Goal: Task Accomplishment & Management: Use online tool/utility

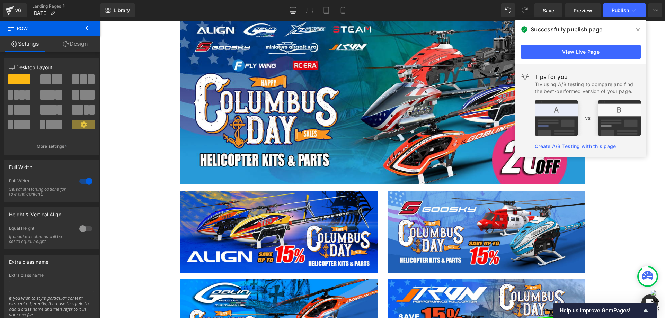
scroll to position [415, 0]
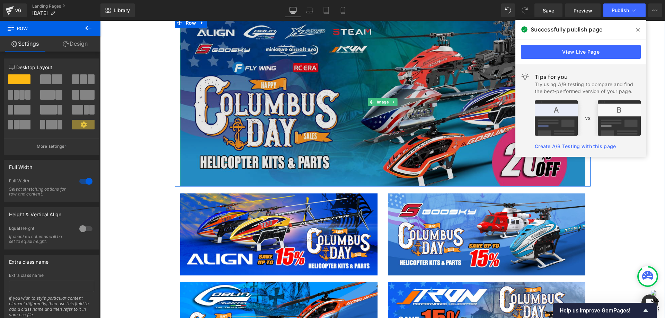
click at [365, 136] on img at bounding box center [382, 102] width 405 height 169
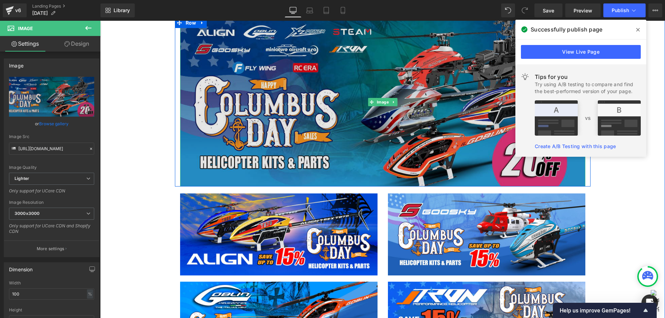
click at [338, 132] on img at bounding box center [382, 102] width 405 height 169
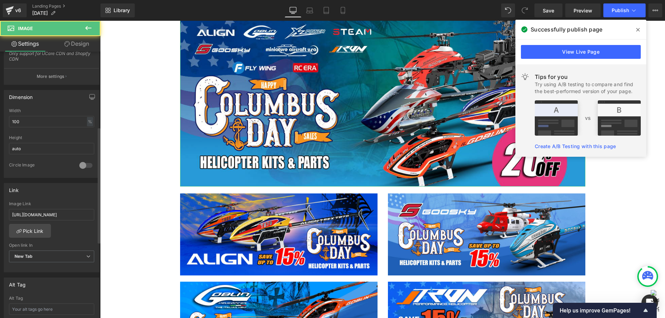
scroll to position [173, 0]
click at [58, 215] on input "[URL][DOMAIN_NAME]" at bounding box center [51, 213] width 85 height 11
type input "[URL][DOMAIN_NAME]"
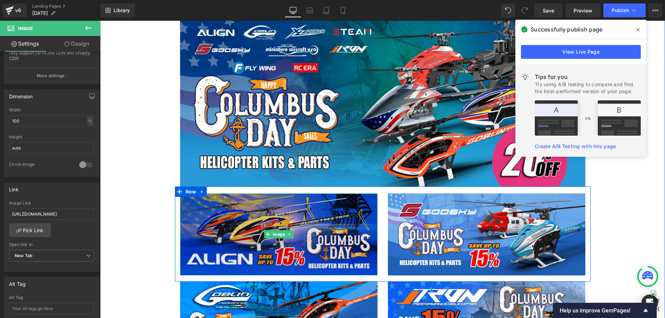
click at [262, 227] on img at bounding box center [278, 235] width 197 height 82
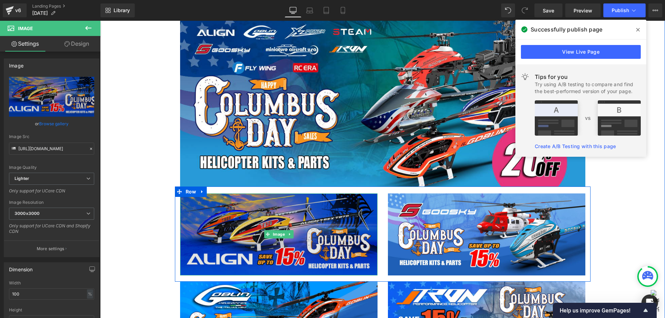
click at [240, 234] on img at bounding box center [278, 235] width 197 height 82
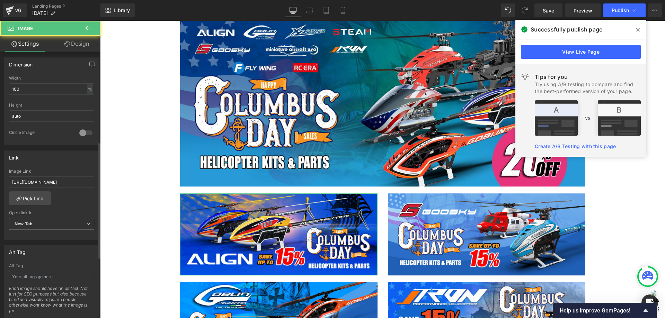
scroll to position [208, 0]
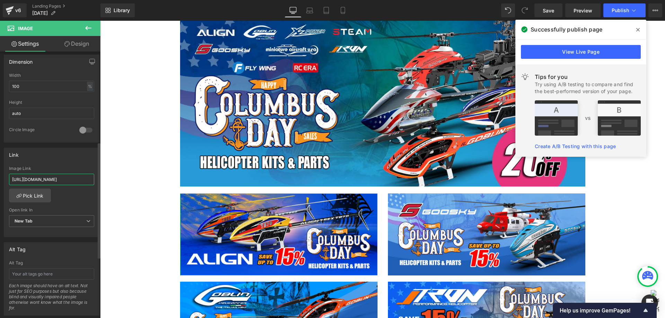
click at [56, 182] on input "[URL][DOMAIN_NAME]" at bounding box center [51, 179] width 85 height 11
type input "[URL][DOMAIN_NAME]"
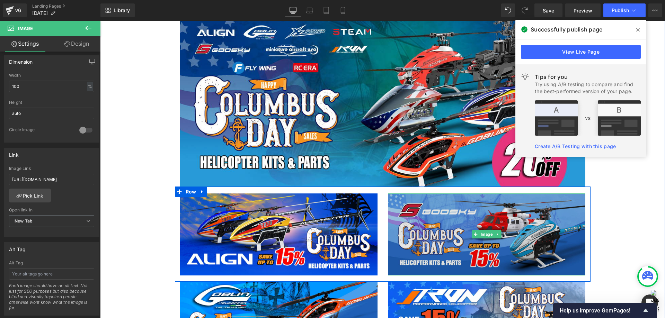
click at [433, 236] on img at bounding box center [486, 235] width 197 height 82
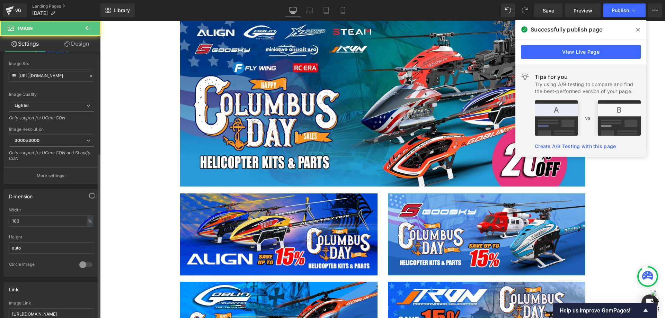
scroll to position [173, 0]
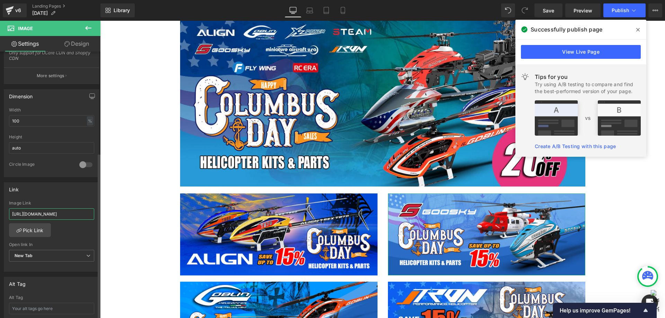
click at [71, 212] on input "[URL][DOMAIN_NAME]" at bounding box center [51, 213] width 85 height 11
paste input "promotional-kits"
type input "[URL][DOMAIN_NAME]"
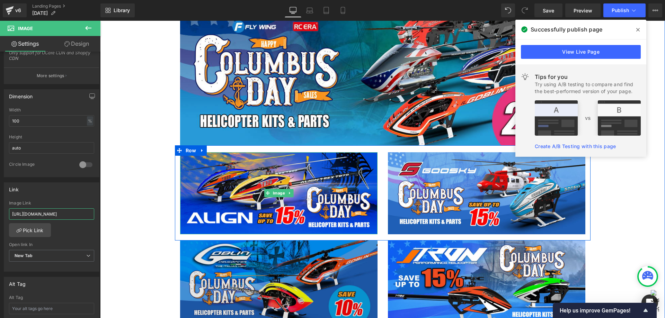
scroll to position [519, 0]
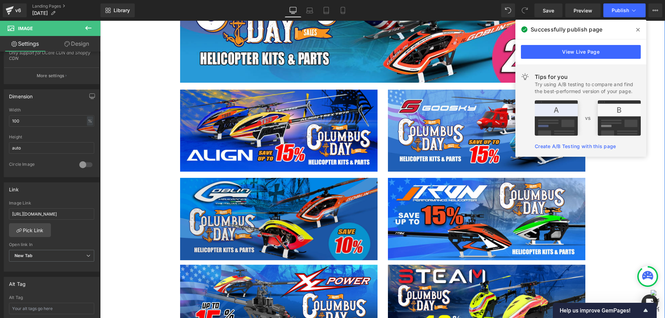
click at [257, 209] on img at bounding box center [278, 219] width 197 height 82
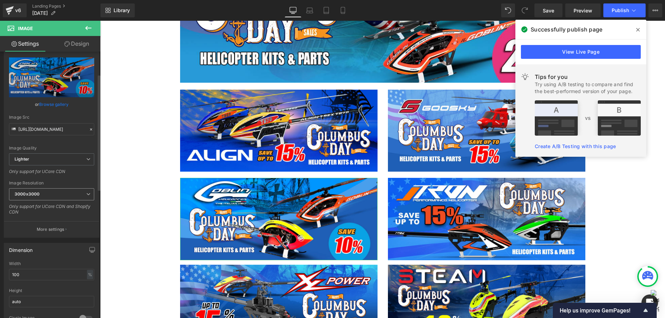
scroll to position [138, 0]
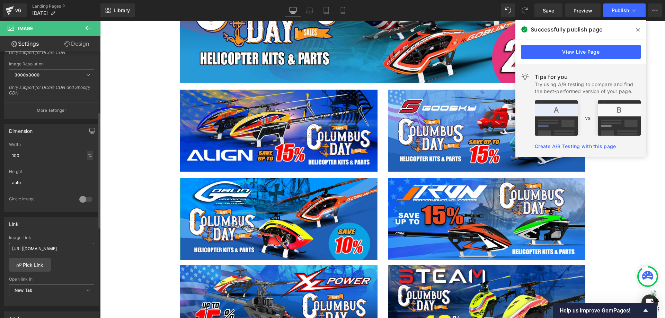
click at [71, 244] on input "[URL][DOMAIN_NAME]" at bounding box center [51, 248] width 85 height 11
type input "[URL][DOMAIN_NAME]"
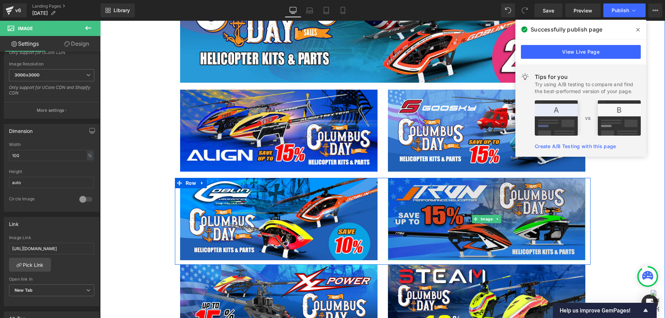
click at [445, 215] on img at bounding box center [486, 219] width 197 height 82
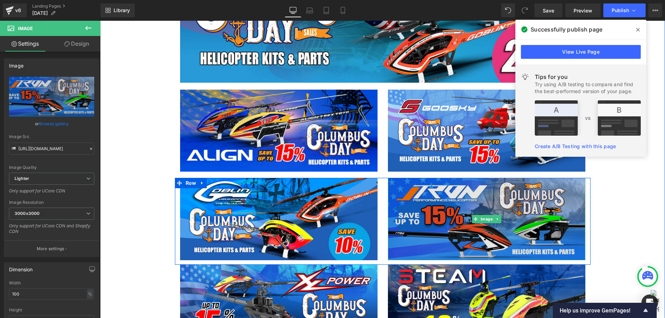
click at [422, 237] on img at bounding box center [486, 219] width 197 height 82
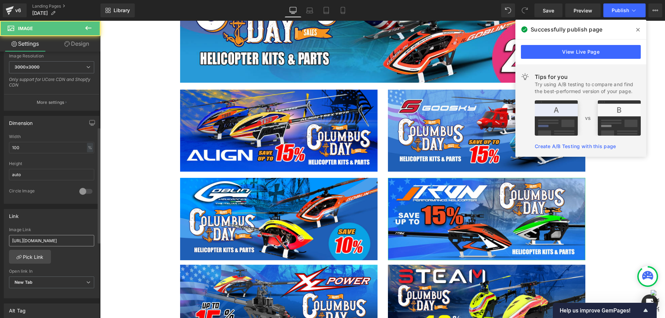
scroll to position [173, 0]
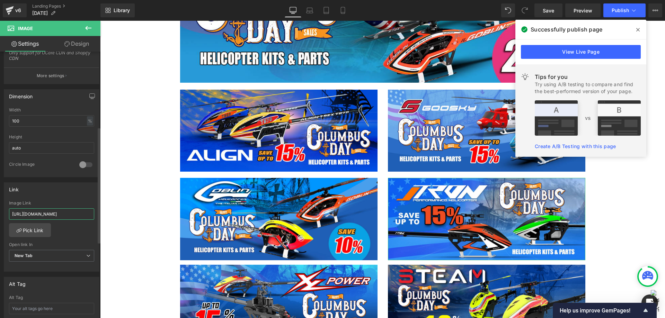
click at [66, 214] on input "[URL][DOMAIN_NAME]" at bounding box center [51, 213] width 85 height 11
paste input "promotional-kits"
type input "[URL][DOMAIN_NAME]"
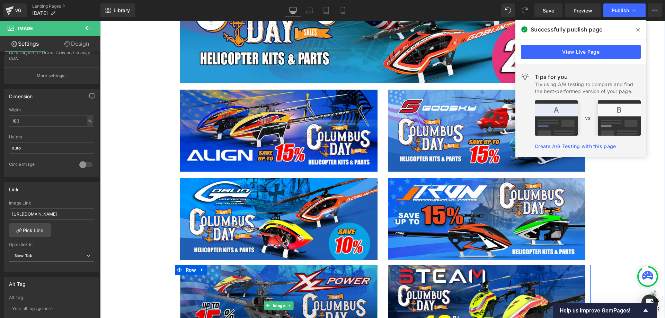
click at [214, 296] on img at bounding box center [278, 306] width 197 height 82
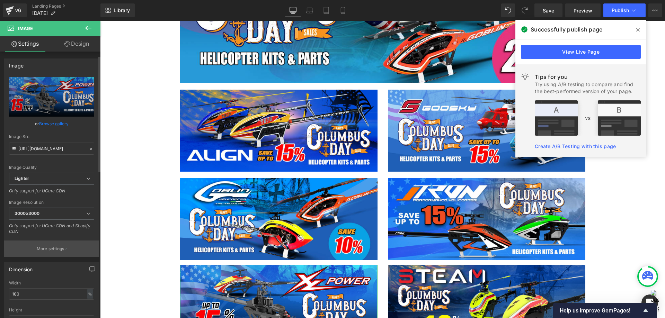
scroll to position [104, 0]
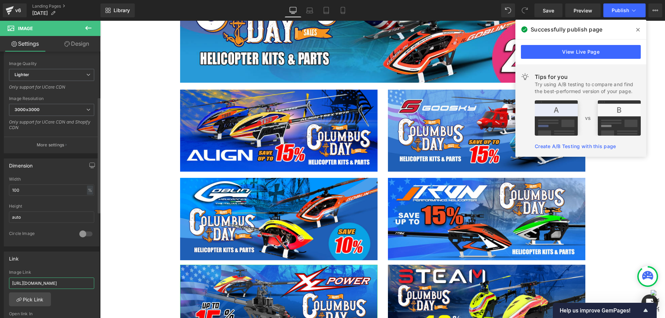
click at [77, 285] on input "[URL][DOMAIN_NAME]" at bounding box center [51, 283] width 85 height 11
type input "[URL][DOMAIN_NAME]"
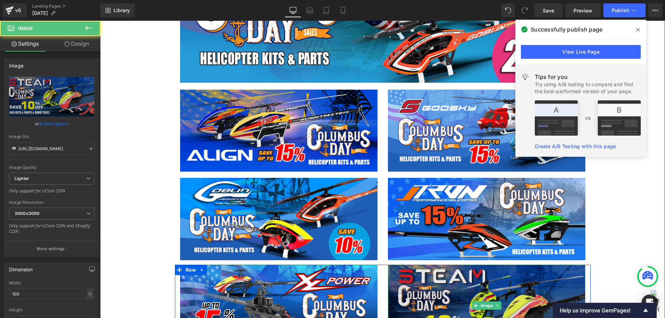
click at [405, 286] on img at bounding box center [486, 306] width 197 height 82
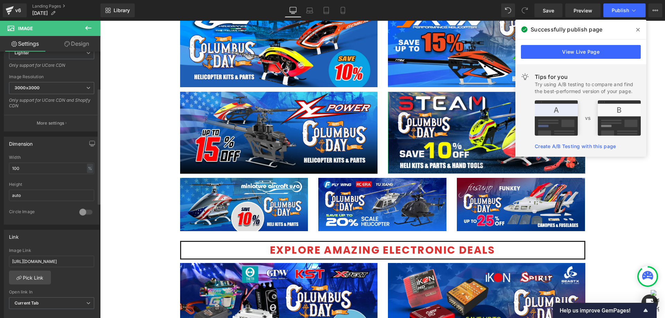
scroll to position [138, 0]
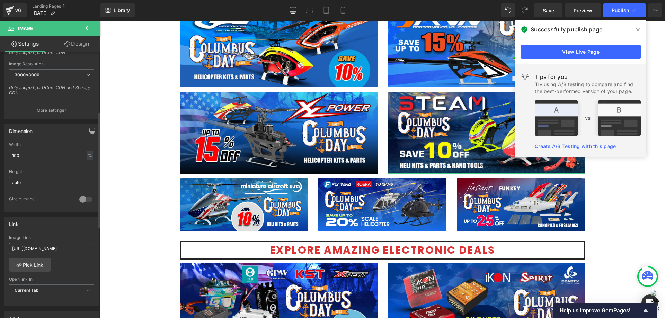
click at [69, 249] on input "[URL][DOMAIN_NAME]" at bounding box center [51, 248] width 85 height 11
type input "[URL][DOMAIN_NAME]"
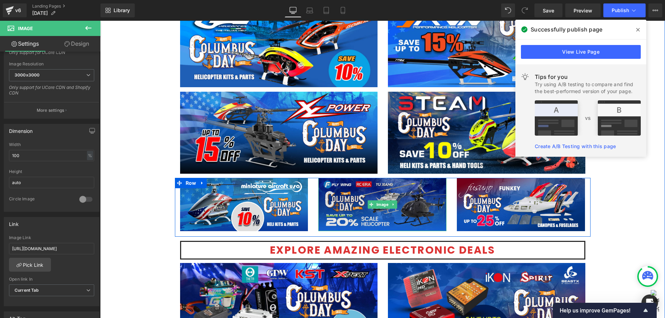
click at [406, 218] on img at bounding box center [382, 204] width 128 height 53
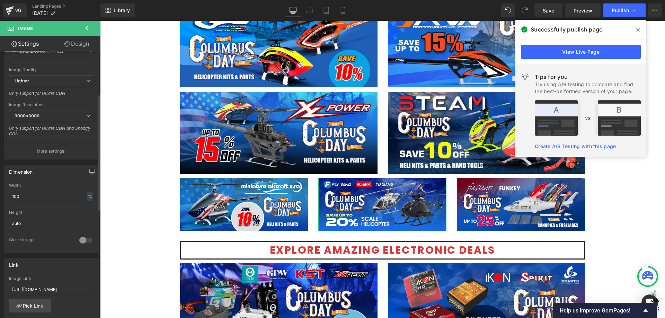
scroll to position [138, 0]
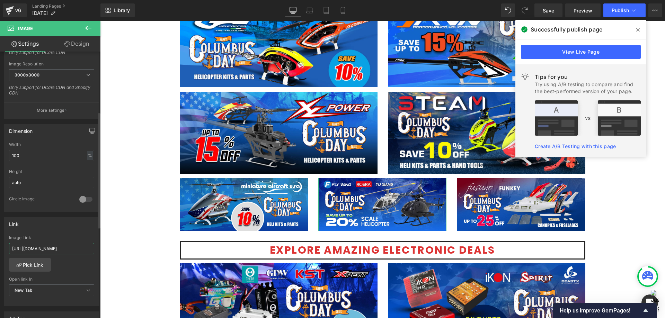
click at [73, 249] on input "[URL][DOMAIN_NAME]" at bounding box center [51, 248] width 85 height 11
type input "[URL][DOMAIN_NAME]"
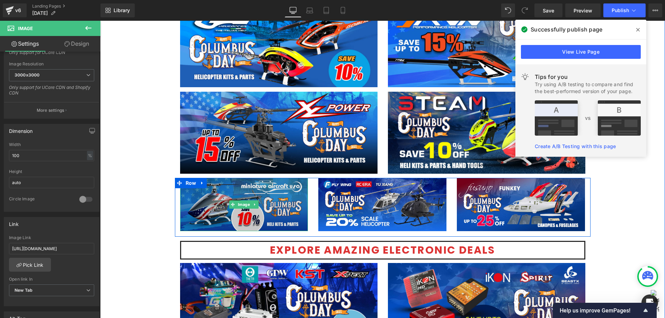
click at [270, 220] on img at bounding box center [244, 204] width 128 height 53
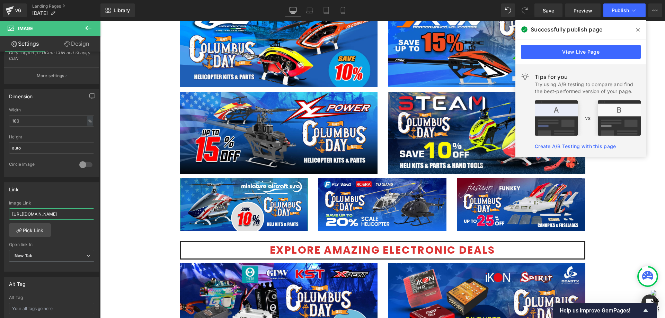
scroll to position [0, 34]
drag, startPoint x: 163, startPoint y: 237, endPoint x: 118, endPoint y: 216, distance: 49.5
paste input "miniature-aircraft-promotable"
type input "[URL][DOMAIN_NAME]"
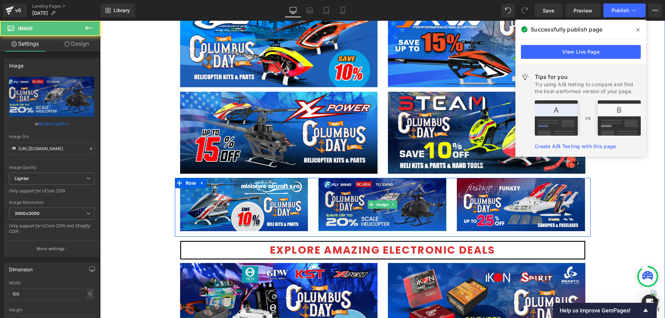
click at [345, 214] on img at bounding box center [382, 204] width 128 height 53
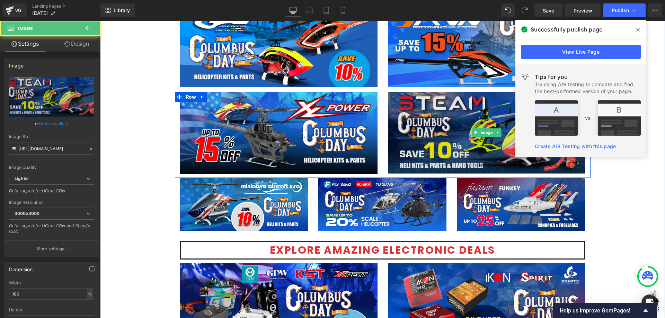
click at [443, 123] on img at bounding box center [486, 133] width 197 height 82
click at [428, 129] on img at bounding box center [486, 133] width 197 height 82
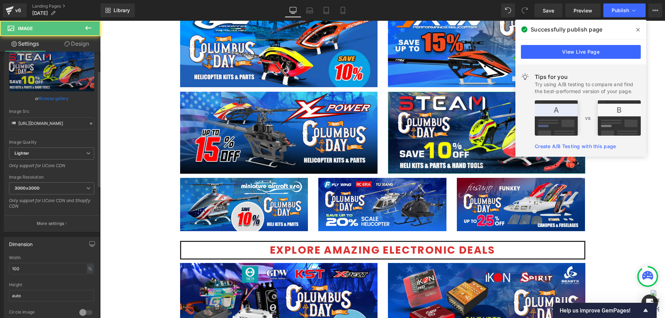
scroll to position [173, 0]
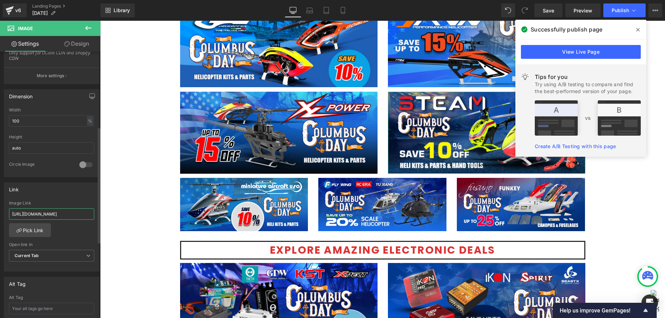
click at [71, 217] on input "[URL][DOMAIN_NAME]" at bounding box center [51, 213] width 85 height 11
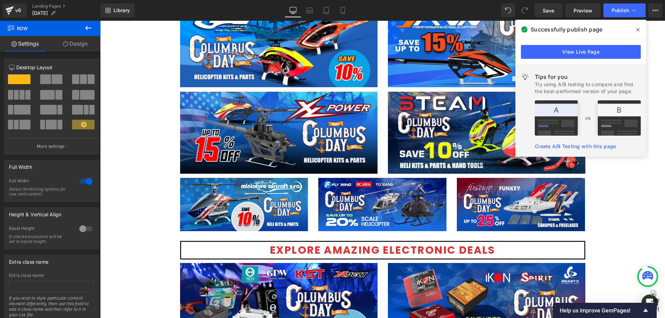
click at [637, 29] on icon at bounding box center [637, 29] width 3 height 3
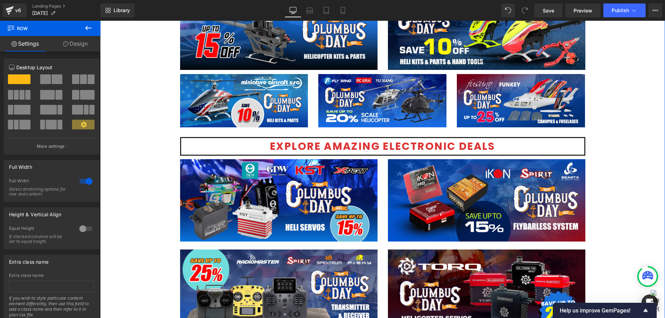
scroll to position [865, 0]
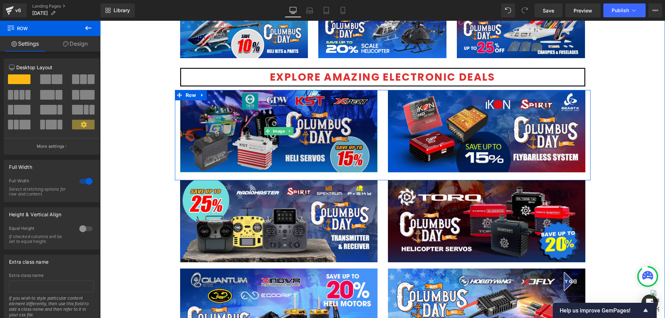
click at [310, 138] on img at bounding box center [278, 131] width 197 height 82
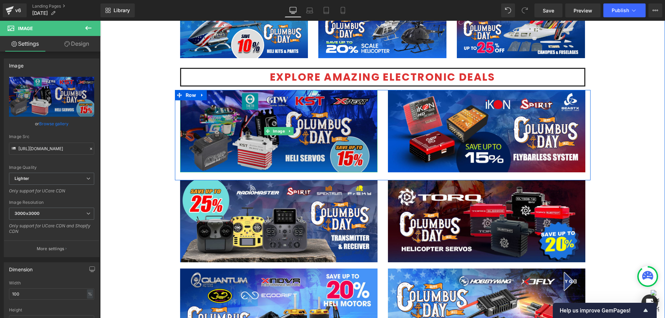
click at [286, 140] on img at bounding box center [278, 131] width 197 height 82
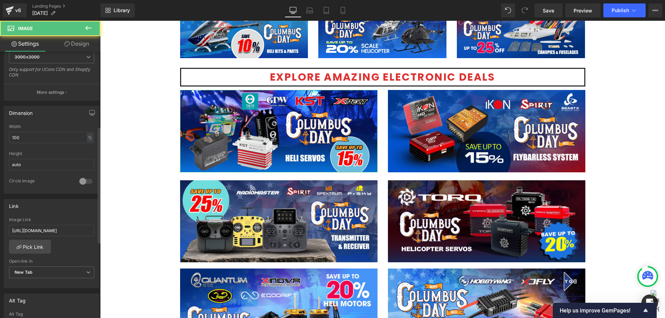
scroll to position [173, 0]
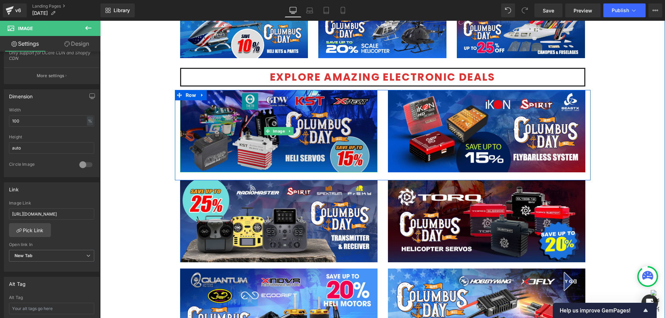
drag, startPoint x: 228, startPoint y: 152, endPoint x: 194, endPoint y: 196, distance: 55.9
click at [228, 152] on img at bounding box center [278, 131] width 197 height 82
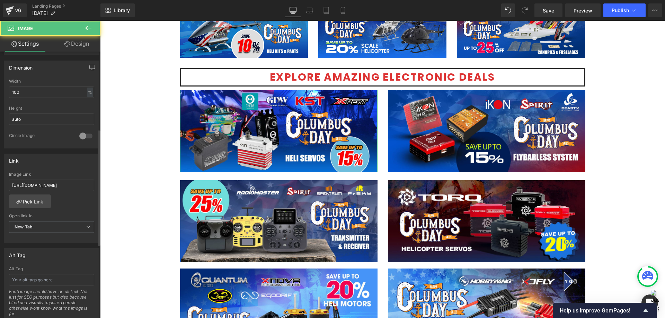
scroll to position [312, 0]
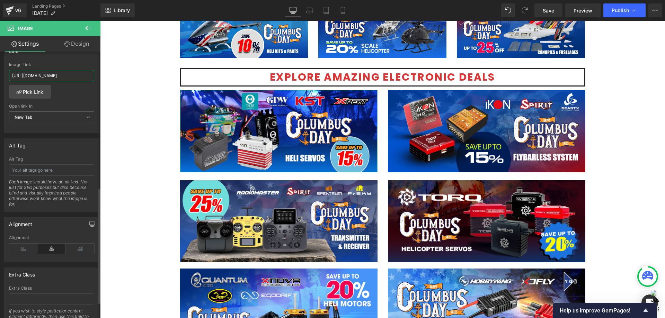
click at [80, 77] on input "[URL][DOMAIN_NAME]" at bounding box center [51, 75] width 85 height 11
type input "[URL][DOMAIN_NAME]"
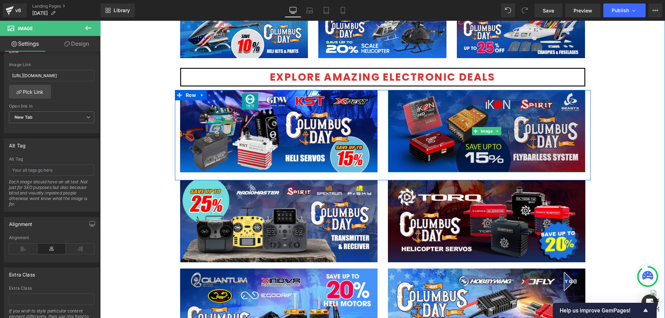
click at [397, 148] on img at bounding box center [486, 131] width 197 height 82
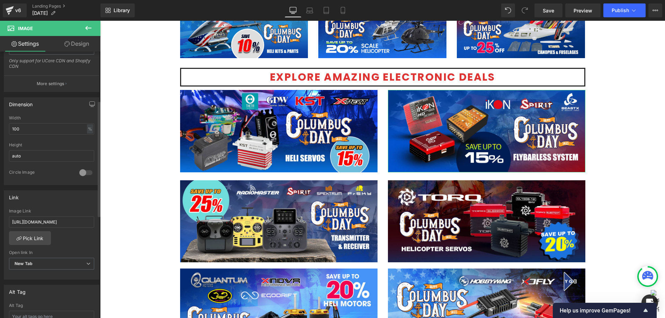
scroll to position [173, 0]
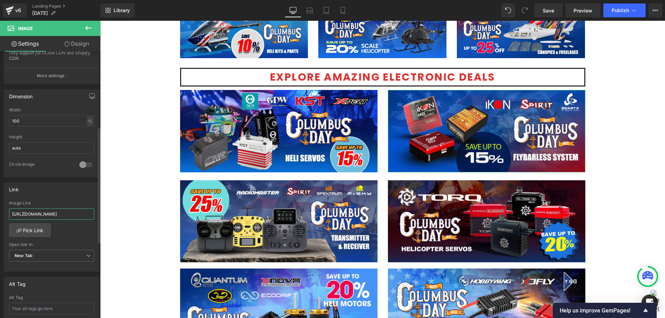
click at [69, 214] on input "[URL][DOMAIN_NAME]" at bounding box center [51, 213] width 85 height 11
paste input "flybarless-promotional"
type input "[URL][DOMAIN_NAME]"
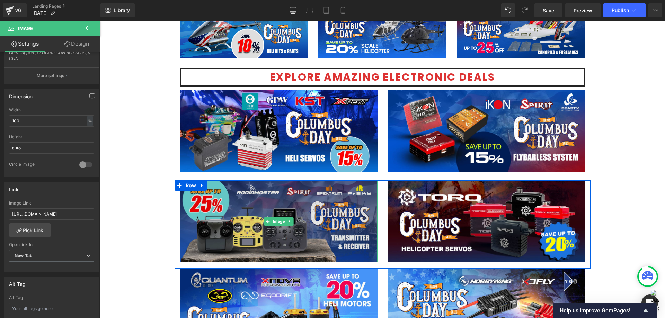
click at [200, 237] on img at bounding box center [278, 221] width 197 height 82
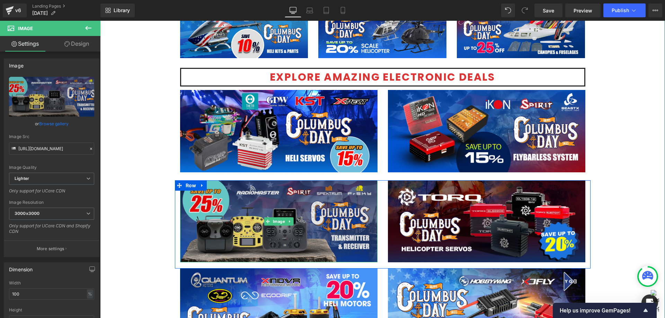
click at [292, 211] on img at bounding box center [278, 221] width 197 height 82
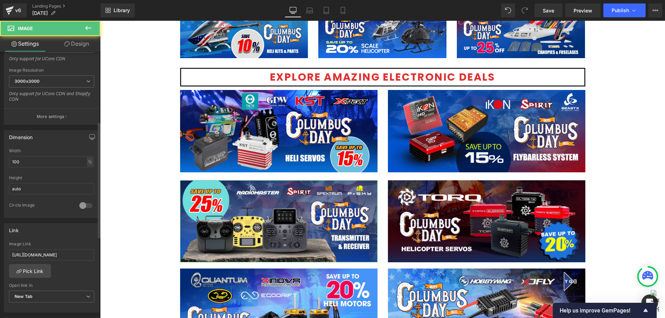
scroll to position [173, 0]
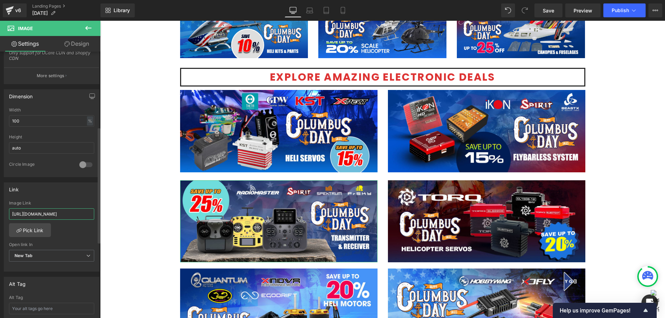
click at [66, 210] on input "[URL][DOMAIN_NAME]" at bounding box center [51, 213] width 85 height 11
type input "[URL][DOMAIN_NAME]"
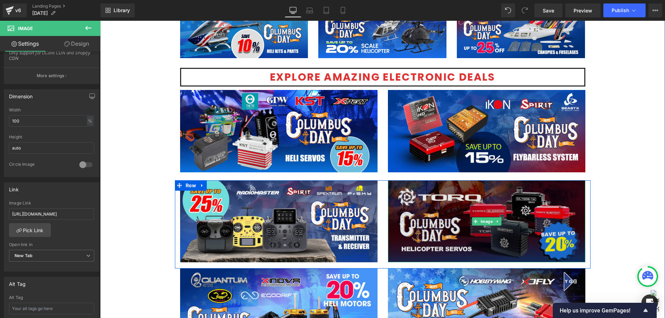
click at [403, 213] on img at bounding box center [486, 221] width 197 height 82
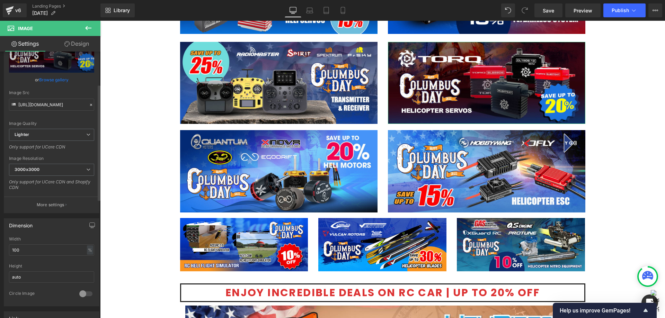
scroll to position [104, 0]
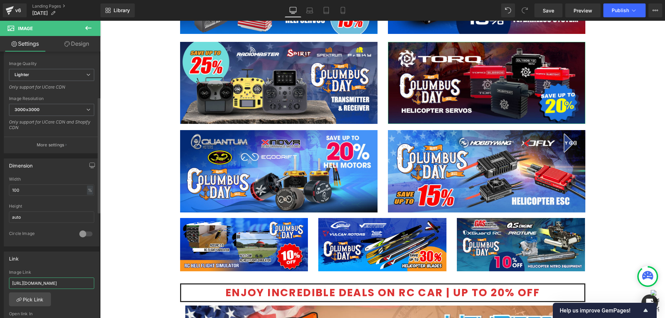
click at [73, 284] on input "[URL][DOMAIN_NAME]" at bounding box center [51, 283] width 85 height 11
type input "[URL][DOMAIN_NAME]"
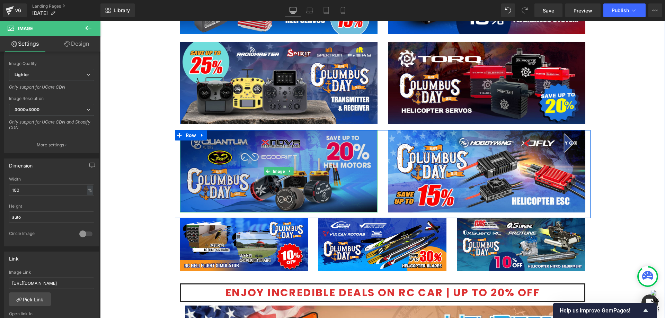
click at [308, 176] on img at bounding box center [278, 171] width 197 height 82
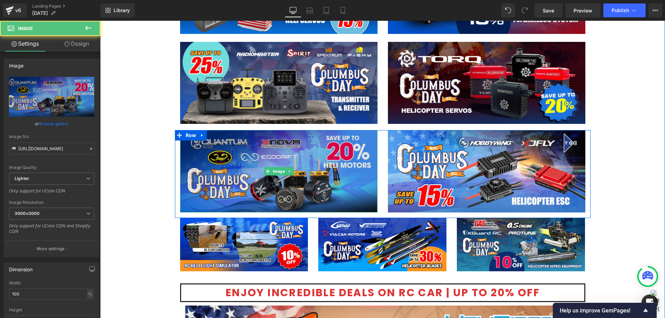
click at [289, 161] on img at bounding box center [278, 171] width 197 height 82
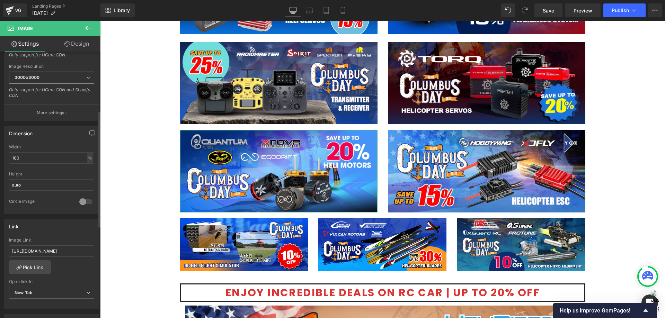
scroll to position [173, 0]
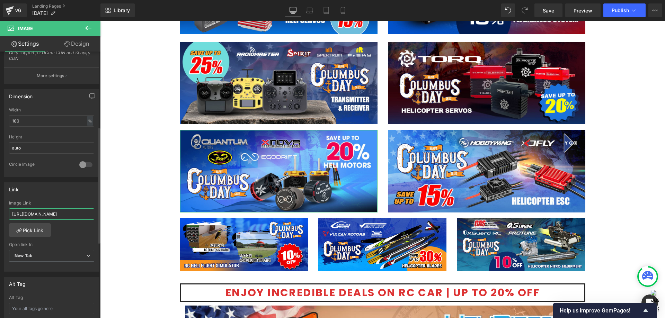
click at [69, 213] on input "[URL][DOMAIN_NAME]" at bounding box center [51, 213] width 85 height 11
type input "[URL][DOMAIN_NAME]"
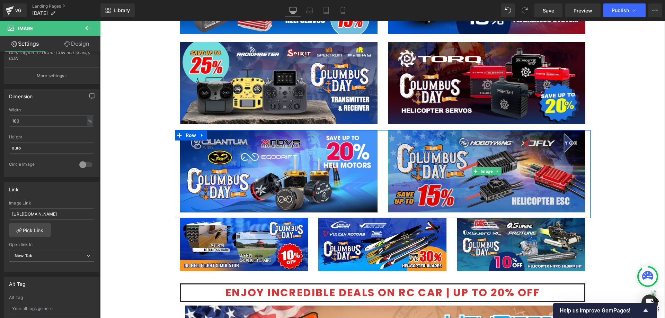
click at [429, 192] on img at bounding box center [486, 171] width 197 height 82
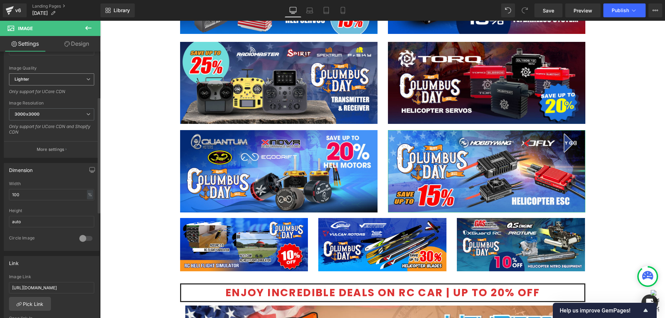
scroll to position [104, 0]
click at [68, 282] on input "[URL][DOMAIN_NAME]" at bounding box center [51, 283] width 85 height 11
type input "[URL][DOMAIN_NAME]"
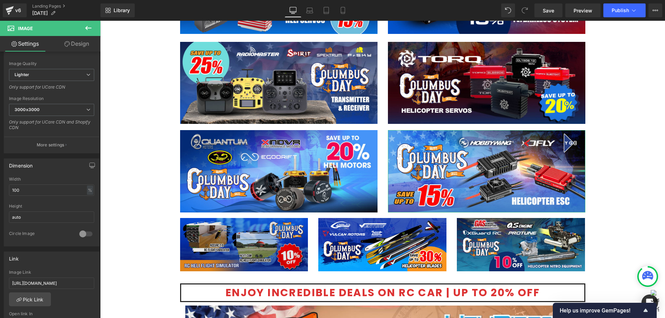
scroll to position [0, 42]
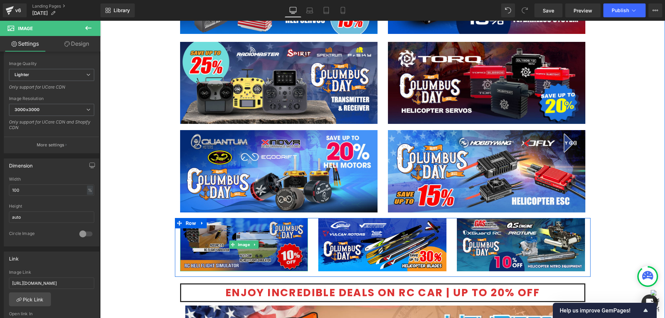
click at [270, 253] on img at bounding box center [244, 244] width 128 height 53
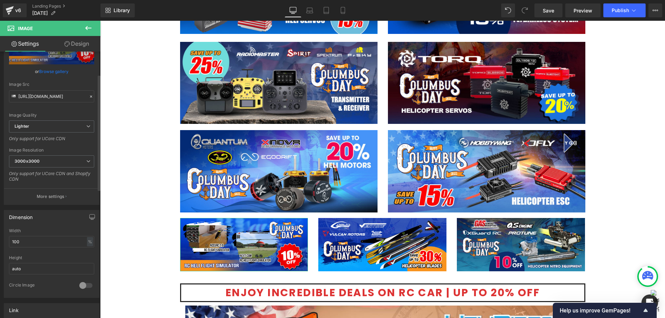
scroll to position [173, 0]
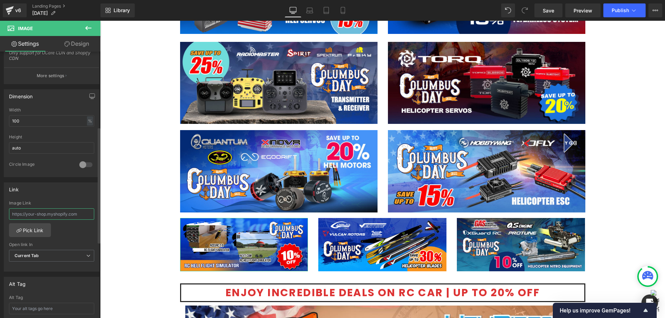
click at [68, 217] on input "text" at bounding box center [51, 213] width 85 height 11
type input "[URL][DOMAIN_NAME]"
click at [56, 258] on span "Current Tab" at bounding box center [51, 256] width 85 height 12
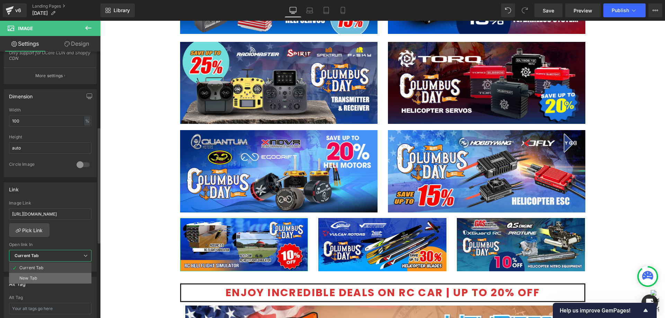
click at [38, 279] on li "New Tab" at bounding box center [50, 278] width 82 height 10
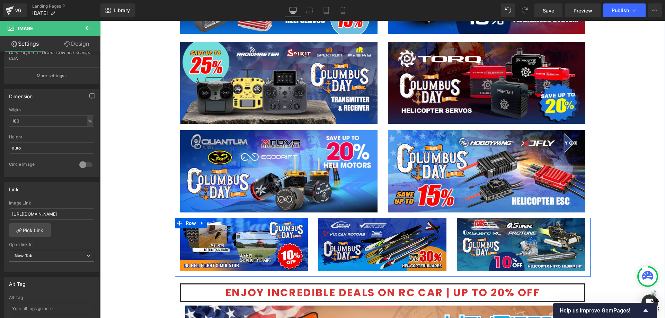
click at [340, 248] on img at bounding box center [382, 244] width 128 height 53
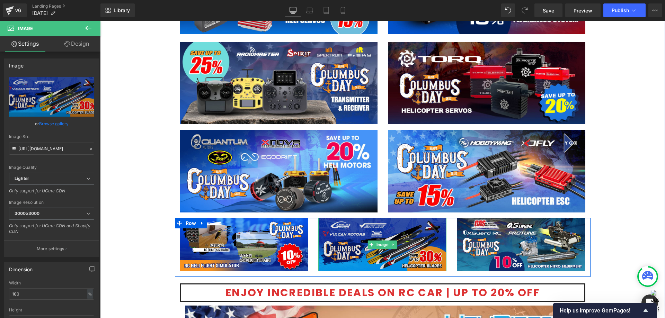
click at [329, 252] on img at bounding box center [382, 244] width 128 height 53
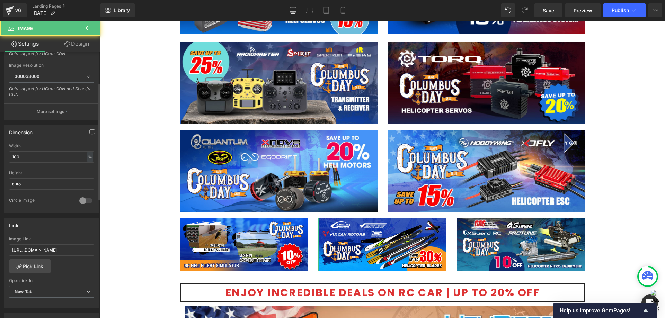
scroll to position [173, 0]
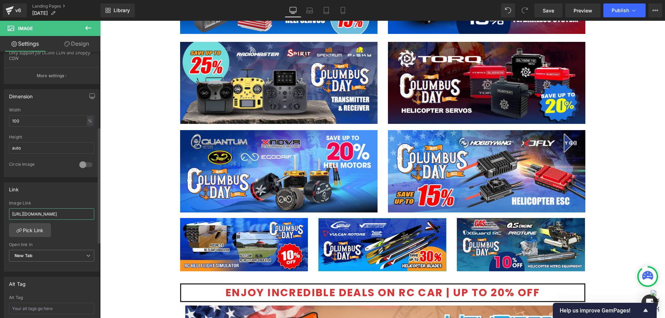
click at [78, 219] on input "[URL][DOMAIN_NAME]" at bounding box center [51, 213] width 85 height 11
type input "[URL][DOMAIN_NAME]"
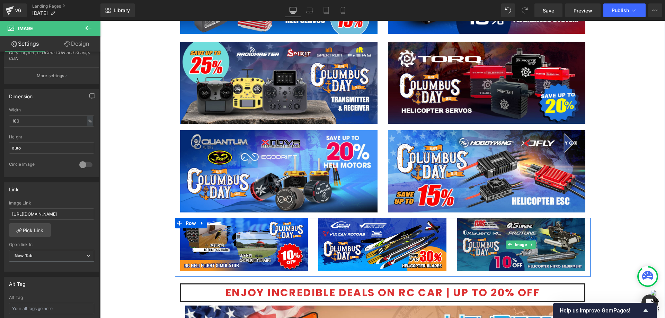
click at [483, 237] on img at bounding box center [521, 244] width 128 height 53
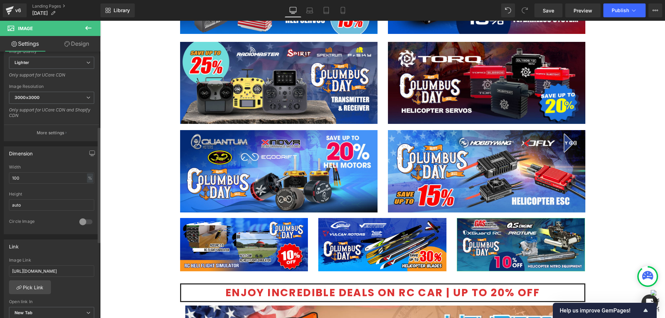
scroll to position [173, 0]
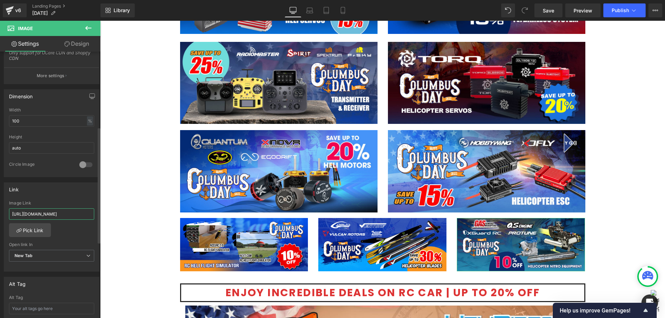
click at [64, 214] on input "[URL][DOMAIN_NAME]" at bounding box center [51, 213] width 85 height 11
type input "[URL][DOMAIN_NAME]"
click at [79, 192] on div "Link" at bounding box center [51, 189] width 95 height 13
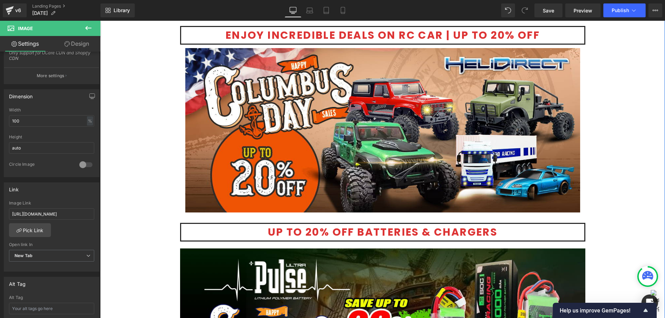
scroll to position [1281, 0]
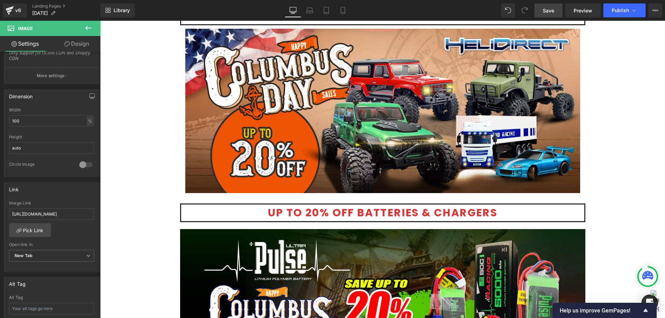
click at [546, 7] on span "Save" at bounding box center [547, 10] width 11 height 7
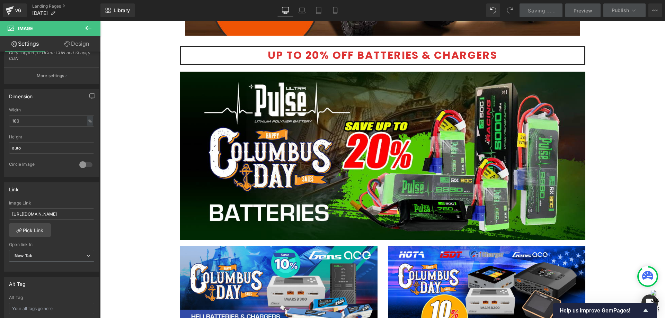
scroll to position [1454, 0]
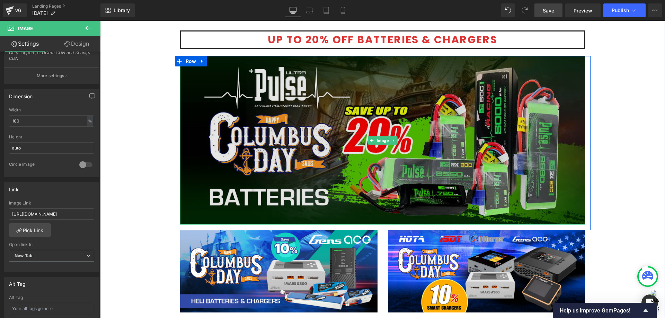
click at [354, 184] on img at bounding box center [382, 140] width 405 height 169
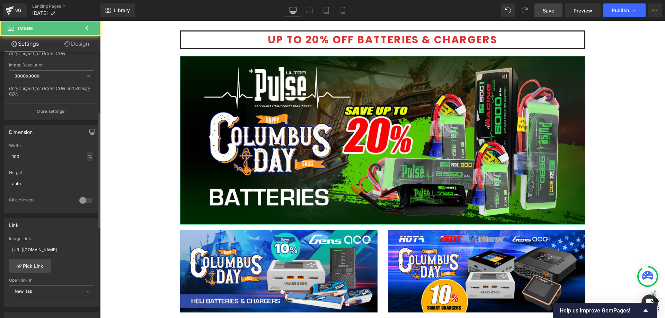
scroll to position [138, 0]
click at [68, 247] on input "[URL][DOMAIN_NAME]" at bounding box center [51, 248] width 85 height 11
type input "[URL][DOMAIN_NAME]"
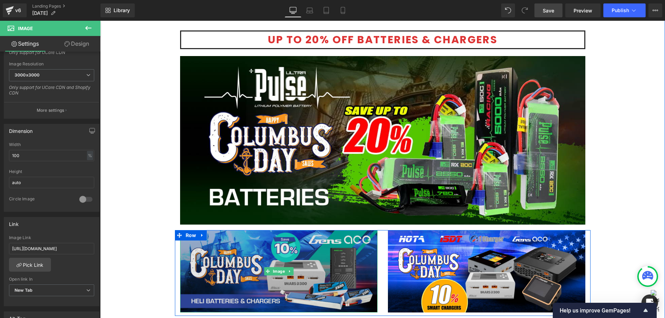
click at [231, 266] on img at bounding box center [278, 271] width 197 height 82
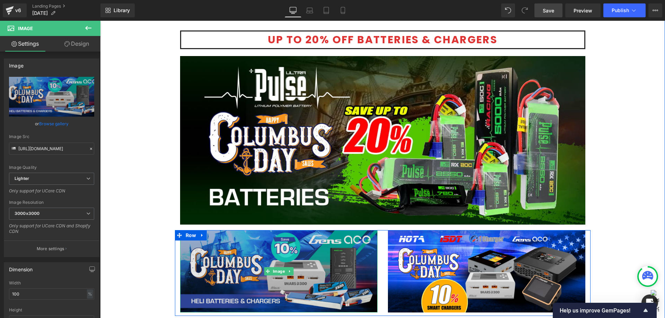
click at [252, 244] on img at bounding box center [278, 271] width 197 height 82
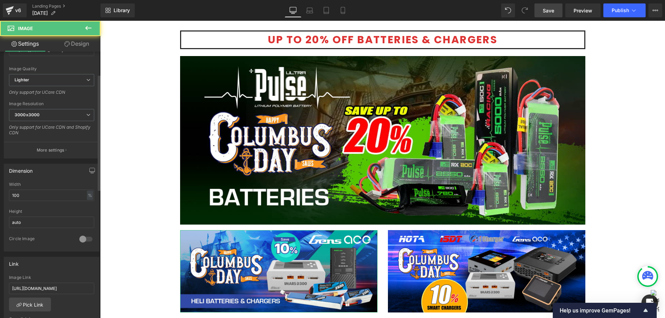
scroll to position [173, 0]
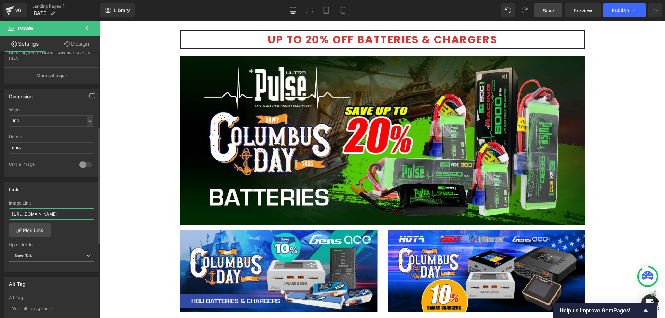
click at [68, 216] on input "[URL][DOMAIN_NAME]" at bounding box center [51, 213] width 85 height 11
type input "[URL][DOMAIN_NAME]"
click at [84, 228] on div "[URL][DOMAIN_NAME] Image Link [URL][DOMAIN_NAME] Pick Link Current Tab New Tab …" at bounding box center [51, 236] width 95 height 71
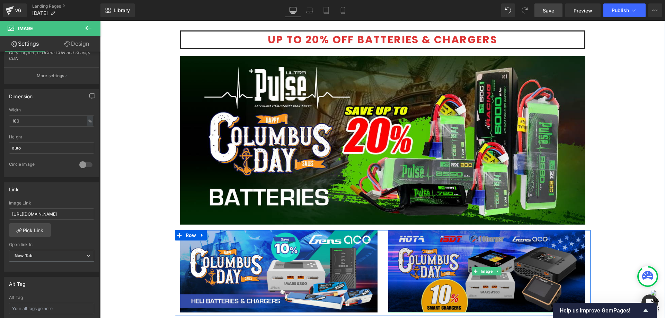
click at [473, 252] on img at bounding box center [486, 271] width 197 height 82
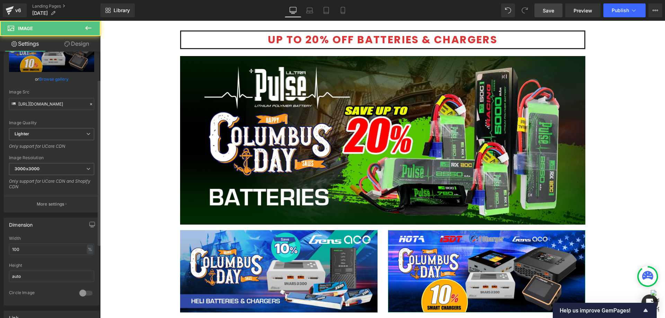
scroll to position [173, 0]
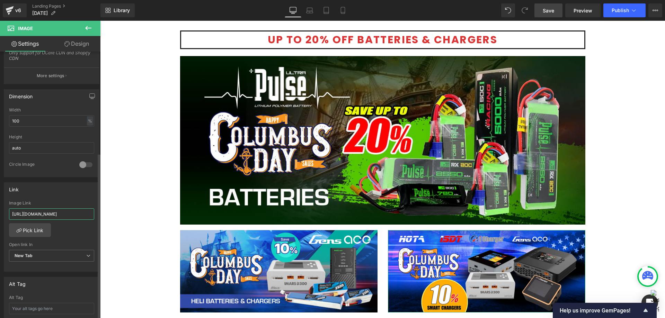
click at [69, 209] on input "[URL][DOMAIN_NAME]" at bounding box center [51, 213] width 85 height 11
paste input "-promotable"
type input "[URL][DOMAIN_NAME]"
click at [79, 198] on div "Link [URL][DOMAIN_NAME] Image Link [URL][DOMAIN_NAME] Pick Link Current Tab New…" at bounding box center [52, 227] width 96 height 90
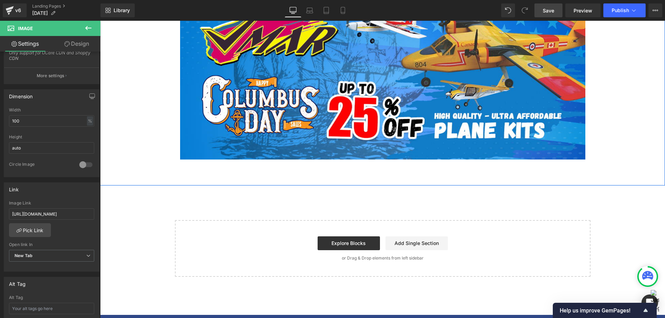
scroll to position [1869, 0]
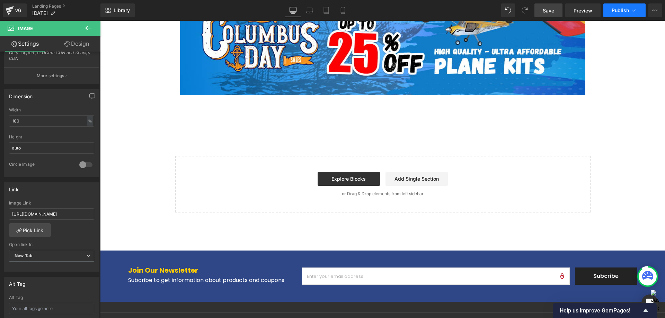
click at [625, 8] on span "Publish" at bounding box center [619, 11] width 17 height 6
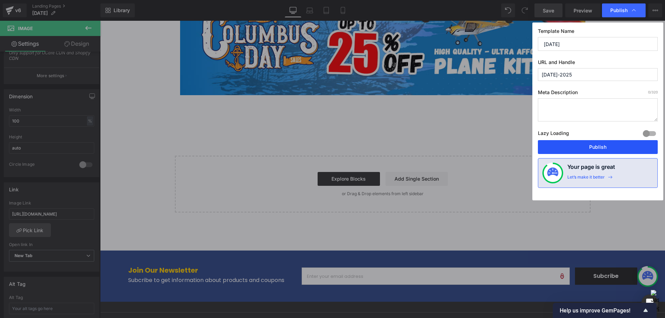
click at [573, 147] on button "Publish" at bounding box center [598, 147] width 120 height 14
